Goal: Find contact information: Find contact information

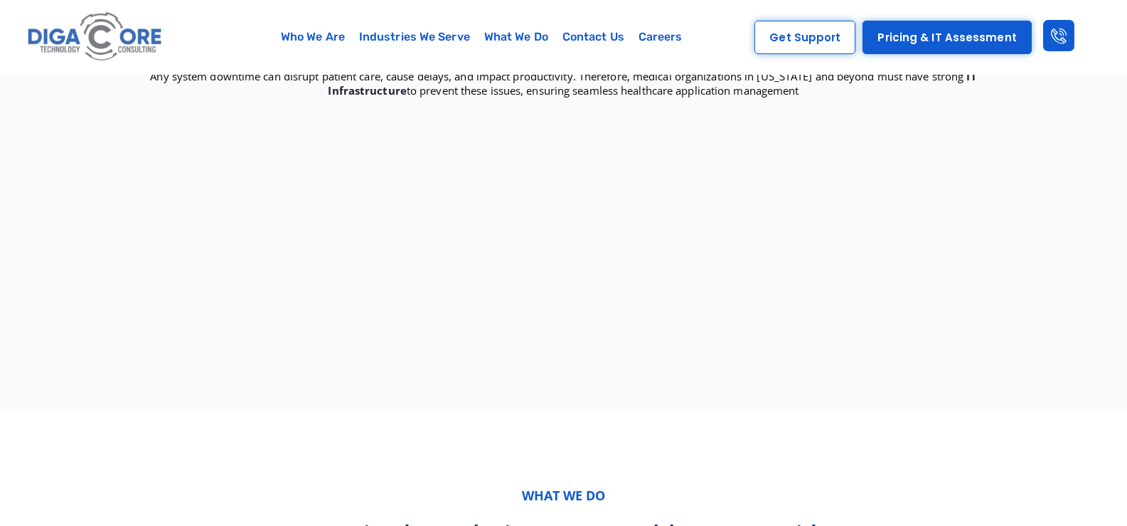
scroll to position [4886, 0]
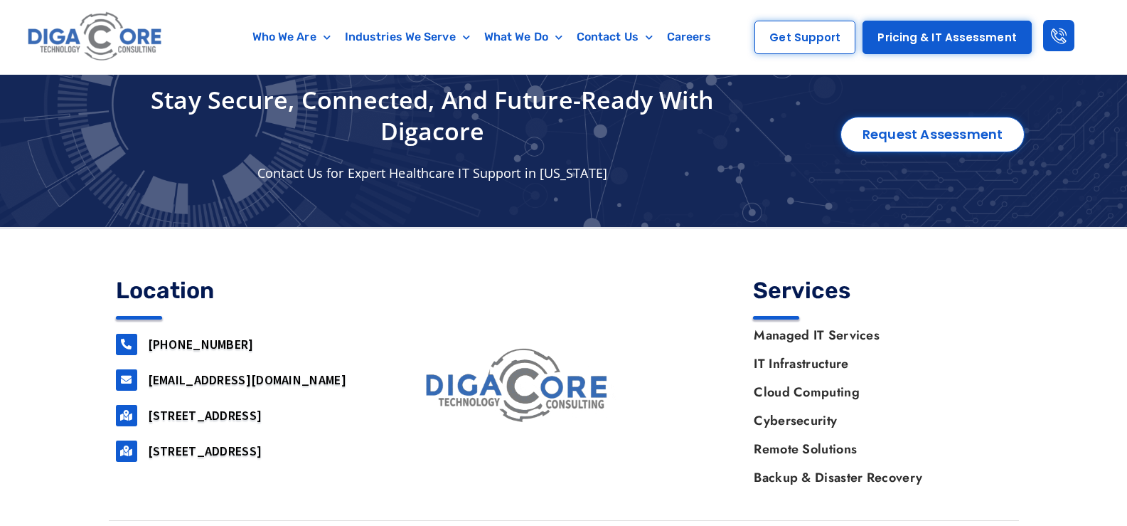
drag, startPoint x: 383, startPoint y: 386, endPoint x: 317, endPoint y: 394, distance: 66.6
click at [317, 394] on div "Location [PHONE_NUMBER] [EMAIL_ADDRESS][DOMAIN_NAME] [STREET_ADDRESS] [STREET_A…" at bounding box center [564, 385] width 911 height 227
click at [277, 462] on div "Location [PHONE_NUMBER] [EMAIL_ADDRESS][DOMAIN_NAME] [STREET_ADDRESS] [STREET_A…" at bounding box center [245, 385] width 273 height 227
drag, startPoint x: 307, startPoint y: 373, endPoint x: 386, endPoint y: 376, distance: 79.7
click at [386, 376] on div "Location [PHONE_NUMBER] [EMAIL_ADDRESS][DOMAIN_NAME] [STREET_ADDRESS] [STREET_A…" at bounding box center [564, 385] width 911 height 227
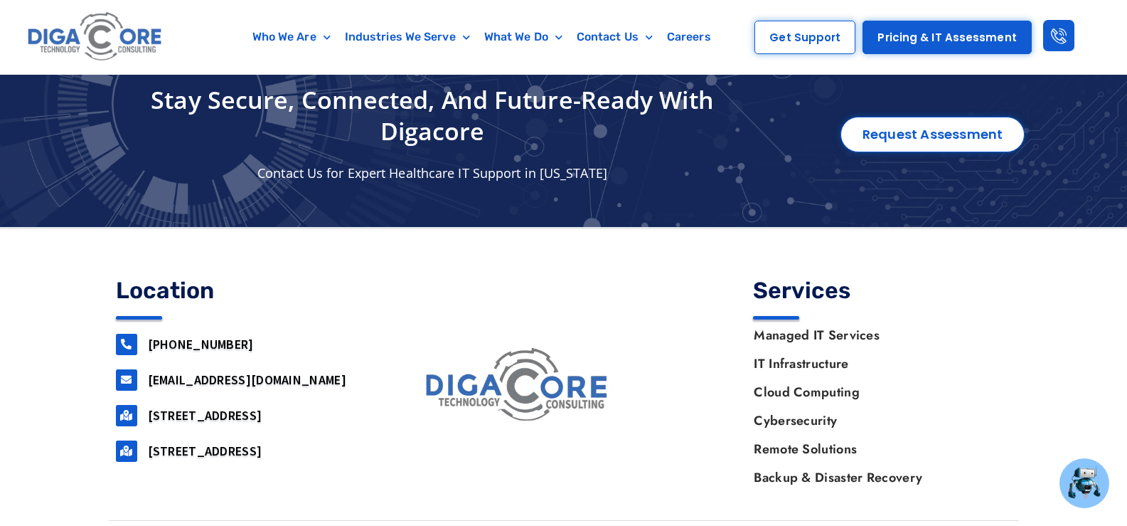
copy div "[GEOGRAPHIC_DATA][STREET_ADDRESS]"
drag, startPoint x: 302, startPoint y: 367, endPoint x: 368, endPoint y: 378, distance: 67.7
click at [368, 378] on div "Location [PHONE_NUMBER] [EMAIL_ADDRESS][DOMAIN_NAME] [STREET_ADDRESS] [STREET_A…" at bounding box center [245, 385] width 273 height 227
copy div "[STREET_ADDRESS]"
